Goal: Task Accomplishment & Management: Manage account settings

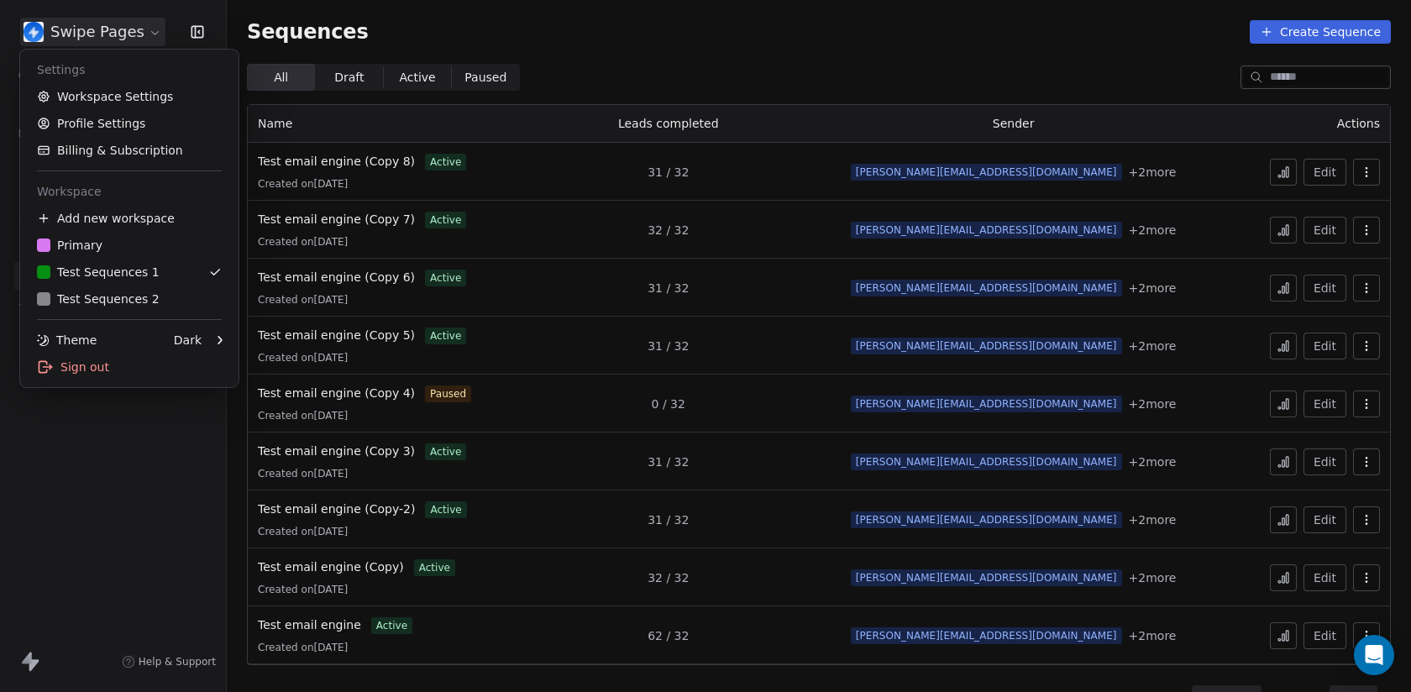
click at [129, 27] on html "Swipe Pages Contacts People Marketing Workflows Campaigns Sales Pipelines Seque…" at bounding box center [705, 346] width 1411 height 692
click at [126, 510] on html "Swipe Pages Contacts People Marketing Workflows Campaigns Sales Pipelines Seque…" at bounding box center [705, 346] width 1411 height 692
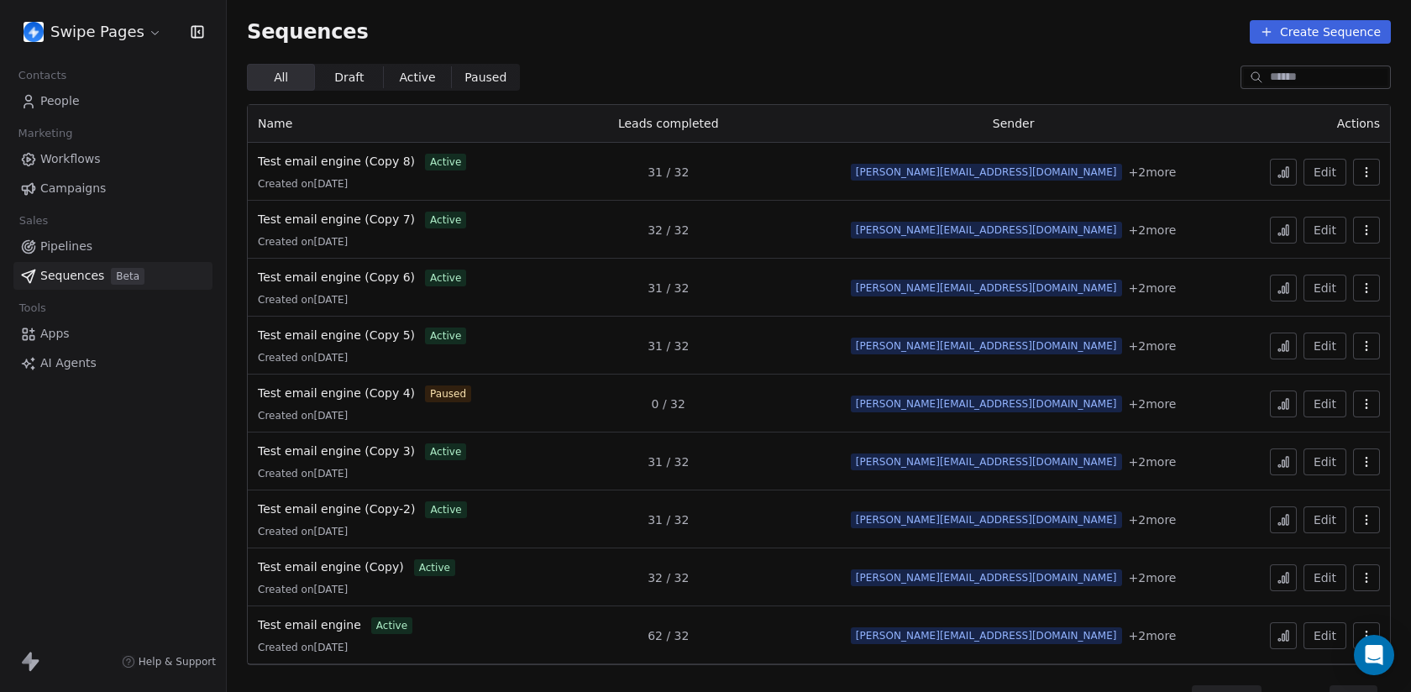
click at [84, 39] on html "Swipe Pages Contacts People Marketing Workflows Campaigns Sales Pipelines Seque…" at bounding box center [705, 346] width 1411 height 692
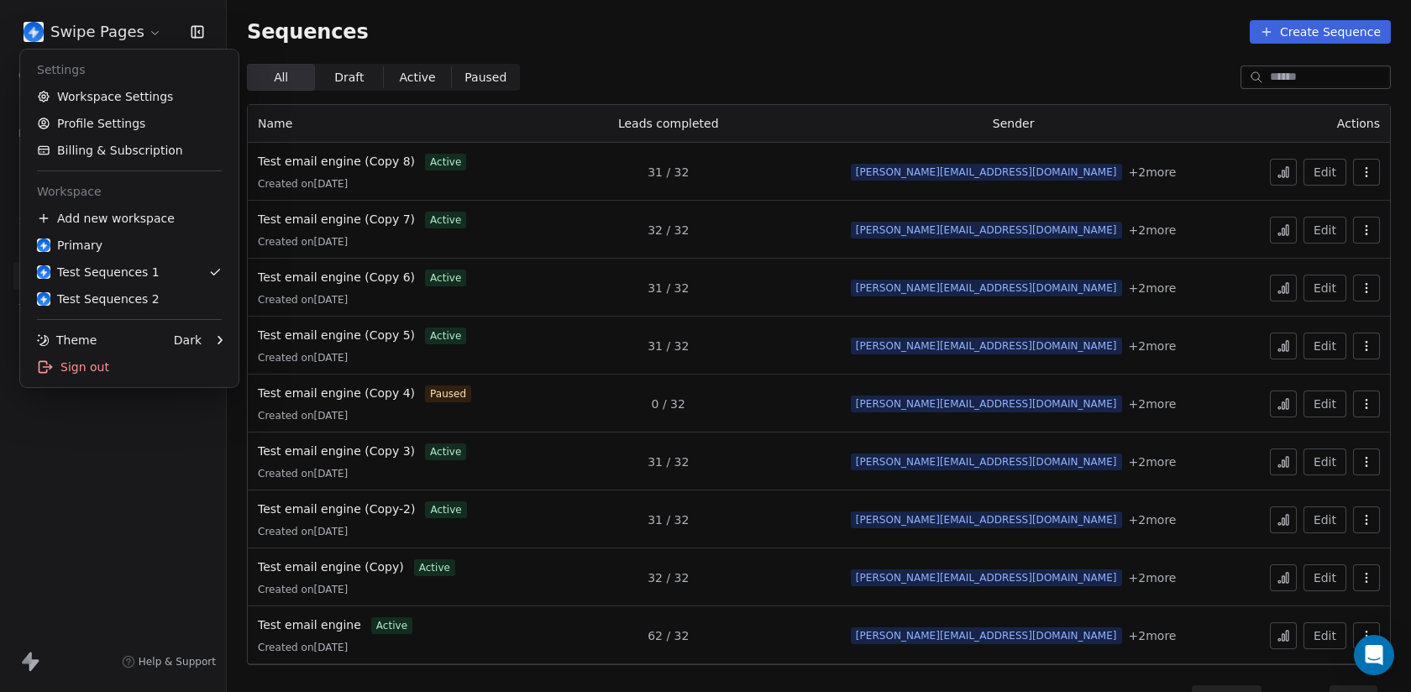
click at [83, 39] on html "Swipe Pages Contacts People Marketing Workflows Campaigns Sales Pipelines Seque…" at bounding box center [705, 346] width 1411 height 692
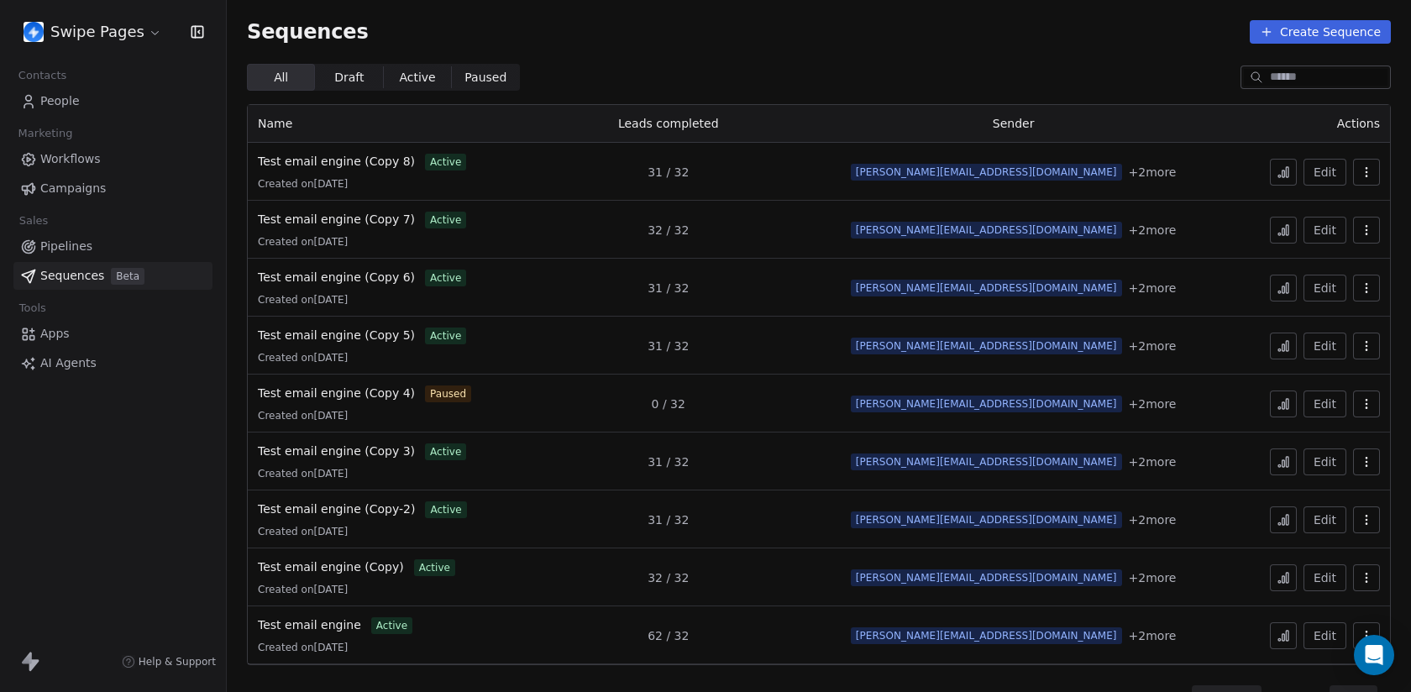
click at [91, 5] on div "Swipe Pages" at bounding box center [113, 32] width 226 height 64
click at [95, 27] on html "Swipe Pages Contacts People Marketing Workflows Campaigns Sales Pipelines Seque…" at bounding box center [705, 346] width 1411 height 692
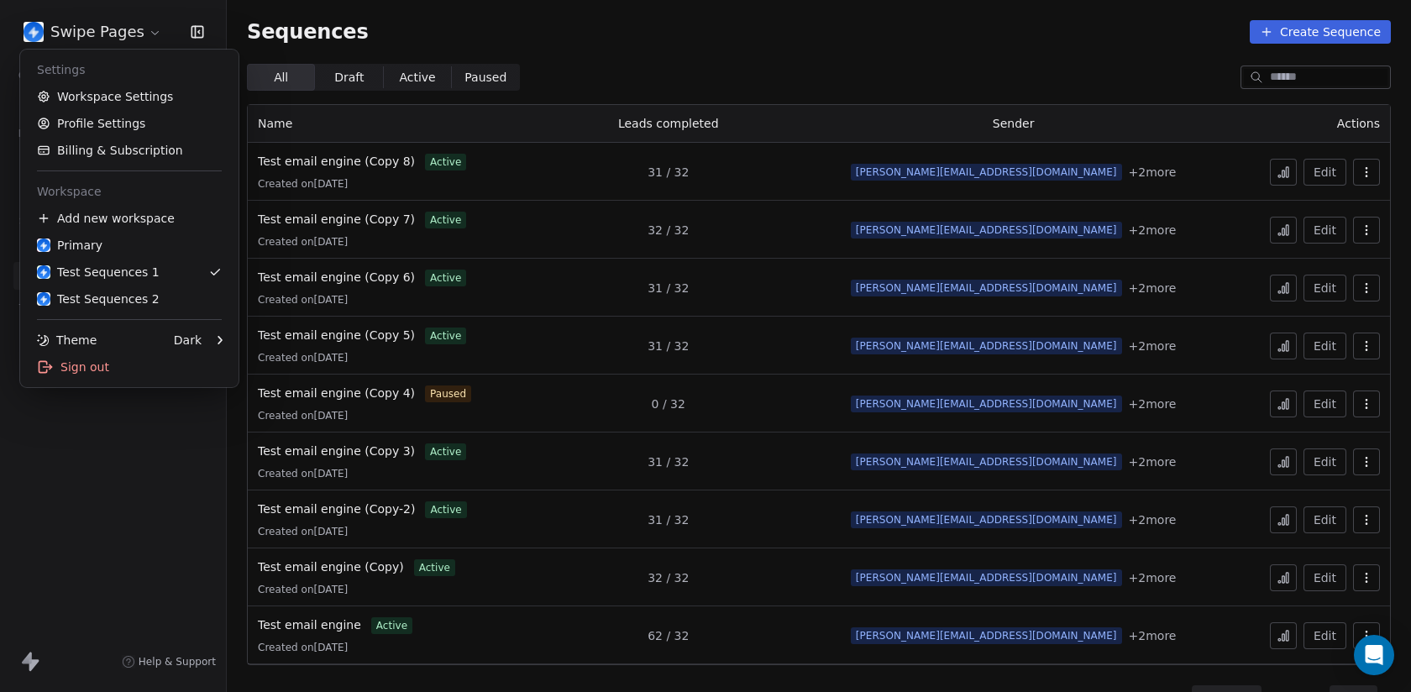
click at [95, 27] on html "Swipe Pages Contacts People Marketing Workflows Campaigns Sales Pipelines Seque…" at bounding box center [705, 346] width 1411 height 692
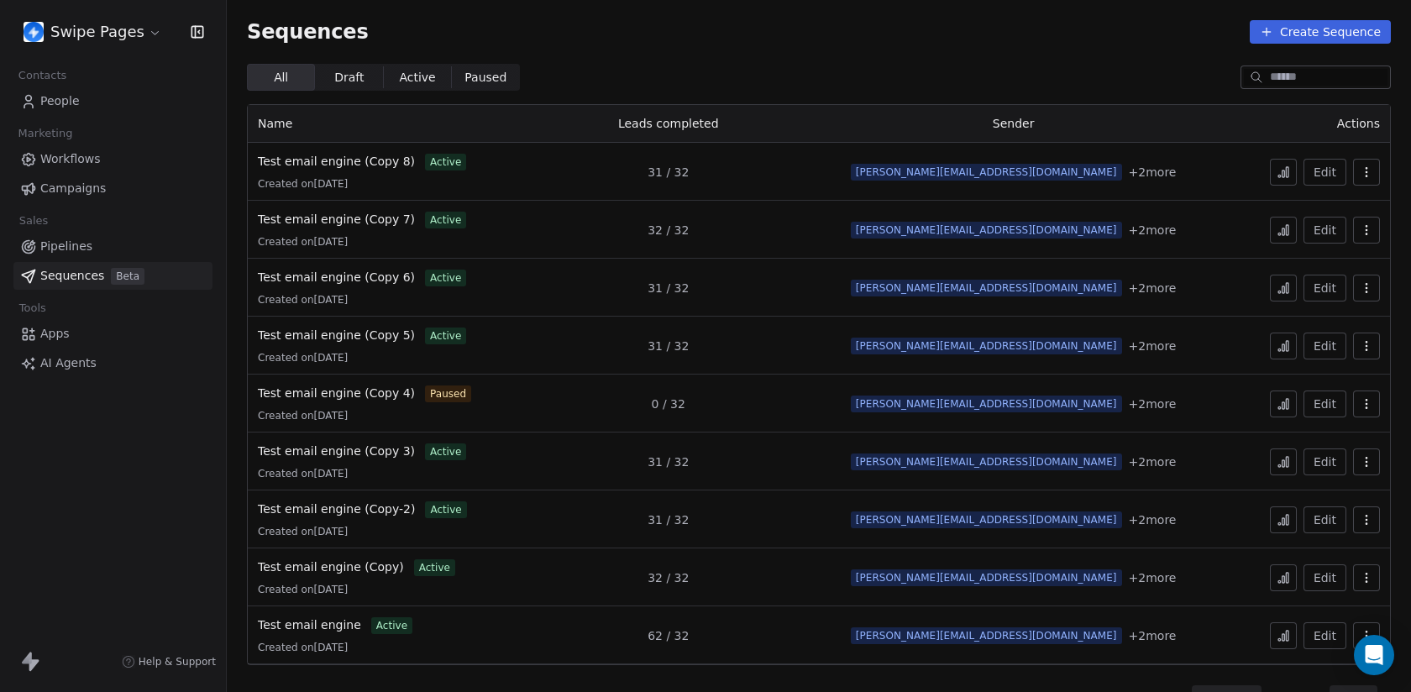
click at [111, 21] on html "Swipe Pages Contacts People Marketing Workflows Campaigns Sales Pipelines Seque…" at bounding box center [705, 346] width 1411 height 692
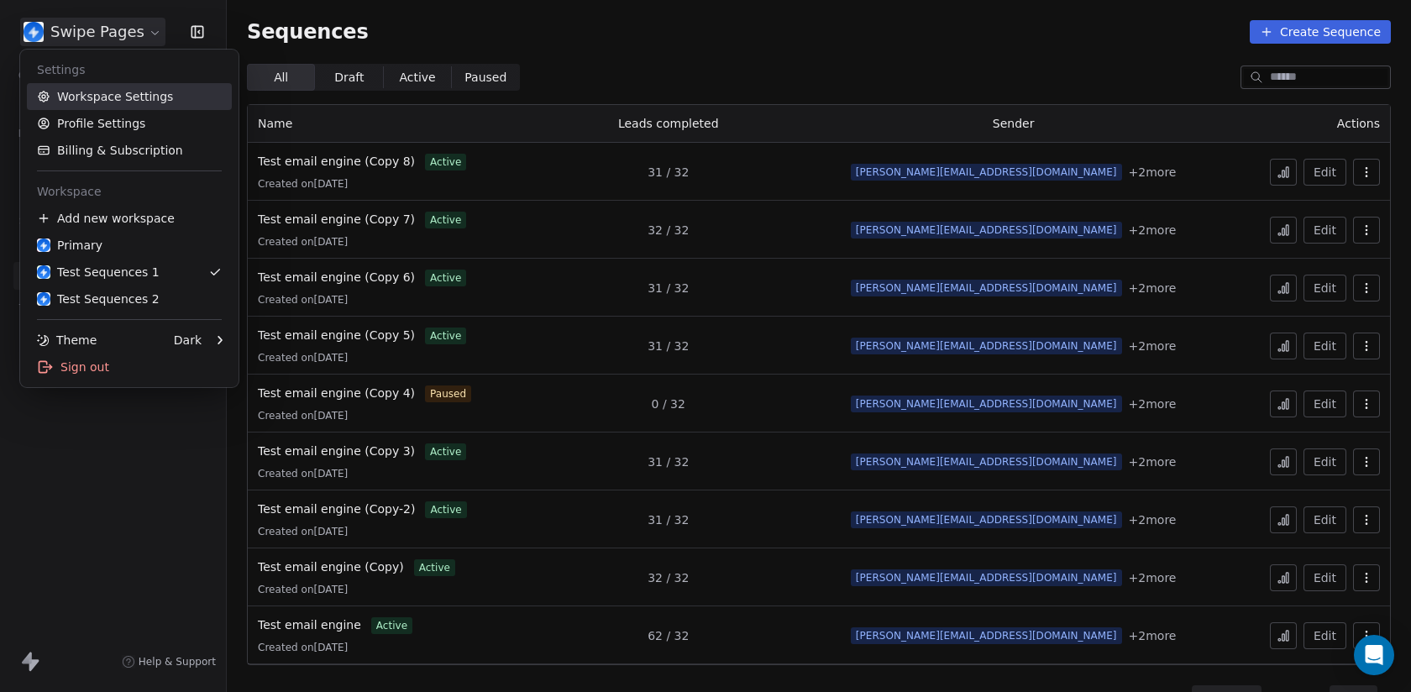
click at [118, 102] on link "Workspace Settings" at bounding box center [129, 96] width 205 height 27
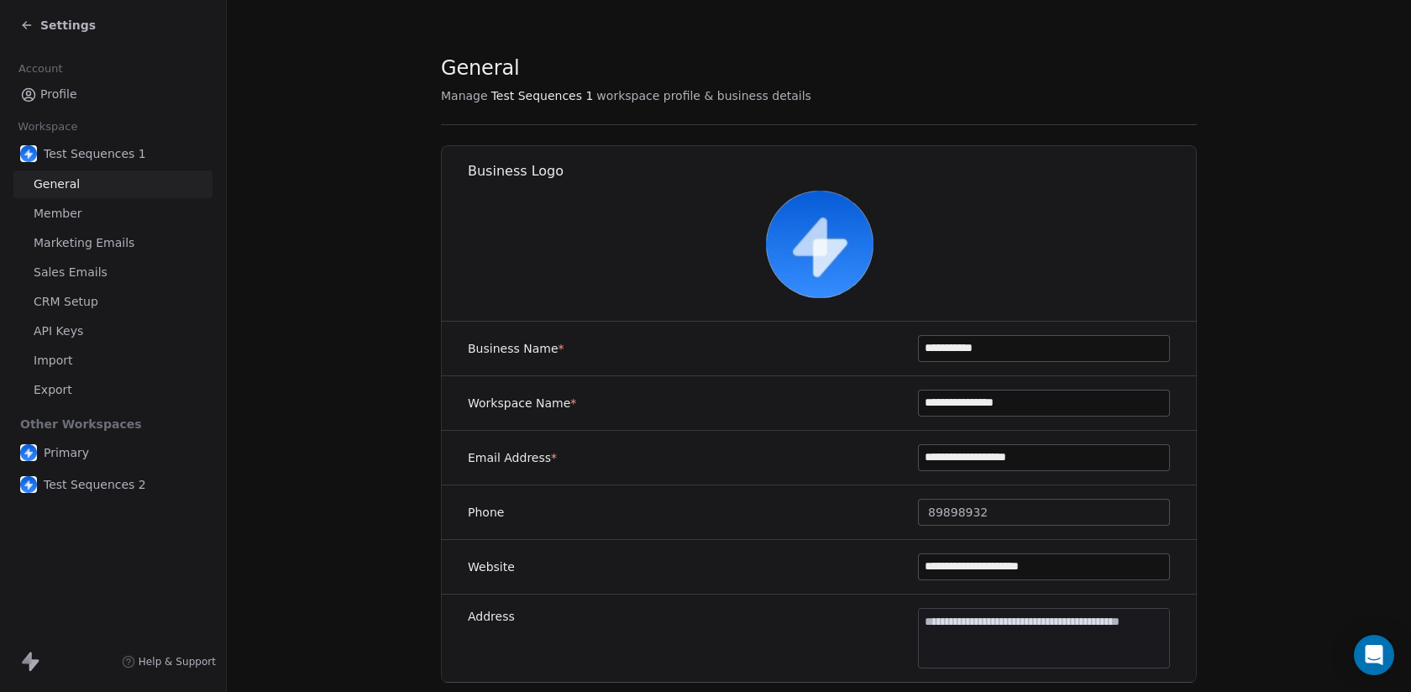
click at [105, 277] on link "Sales Emails" at bounding box center [112, 273] width 199 height 28
